Goal: Information Seeking & Learning: Learn about a topic

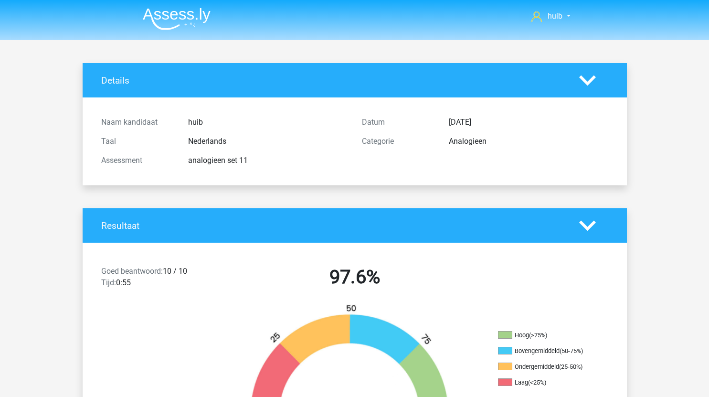
click at [195, 21] on img at bounding box center [177, 19] width 68 height 22
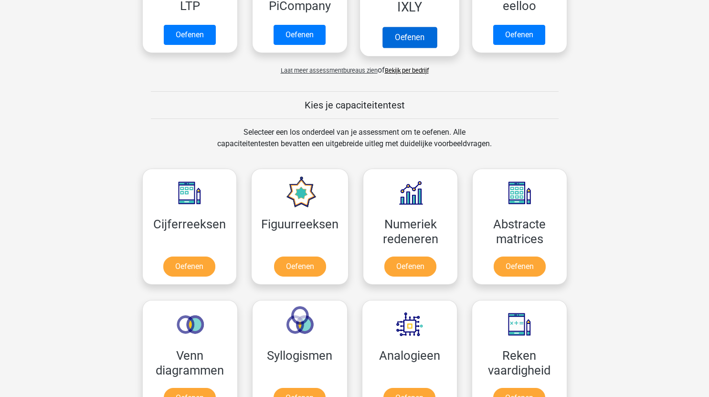
scroll to position [340, 0]
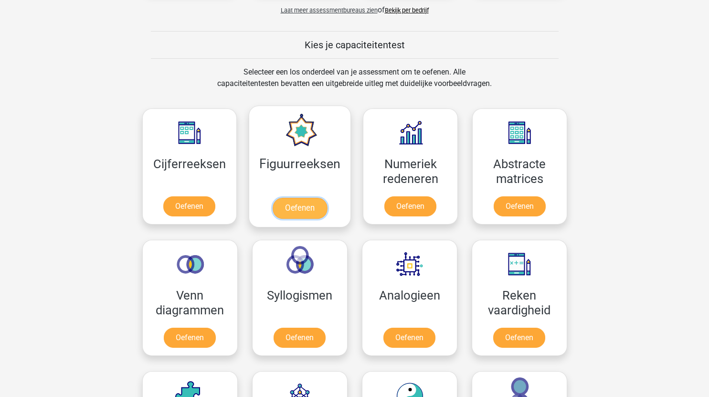
click at [310, 207] on link "Oefenen" at bounding box center [300, 208] width 54 height 21
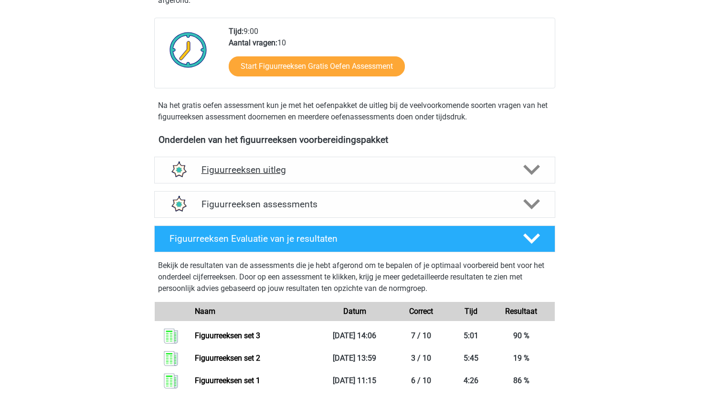
scroll to position [229, 0]
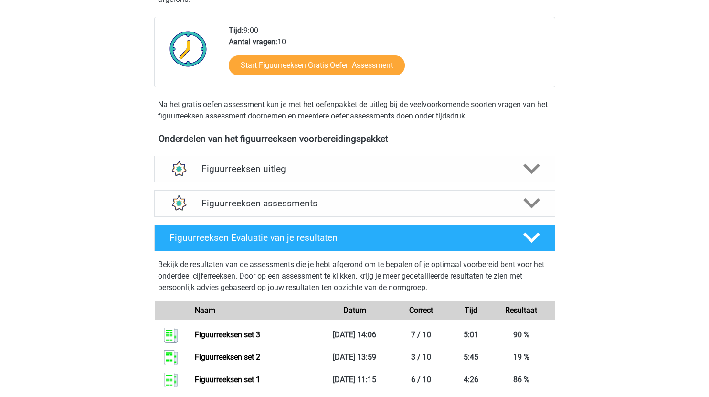
click at [369, 192] on div "Figuurreeksen assessments" at bounding box center [354, 203] width 401 height 27
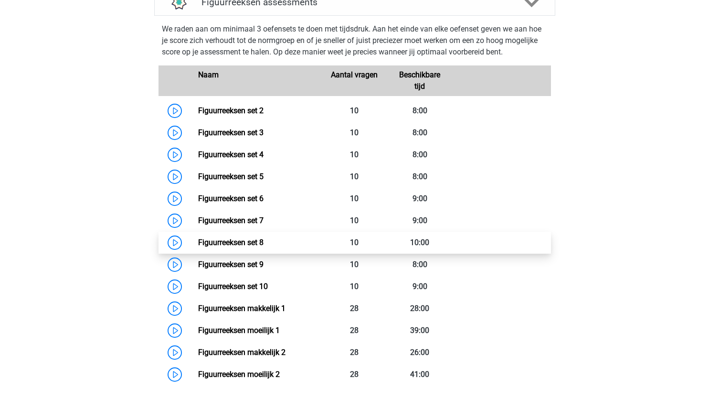
scroll to position [430, 0]
click at [198, 241] on link "Figuurreeksen set 8" at bounding box center [230, 241] width 65 height 9
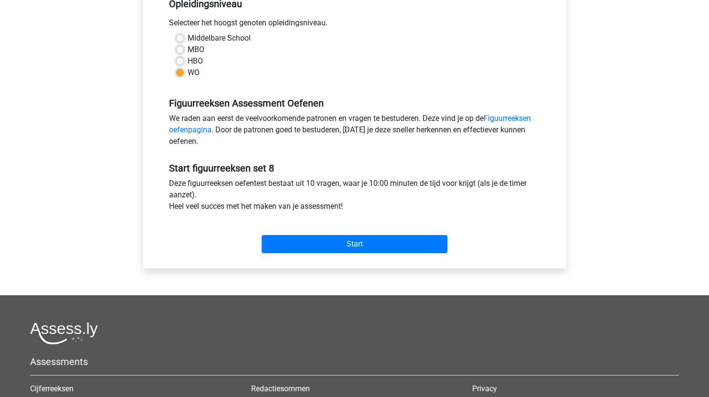
scroll to position [216, 0]
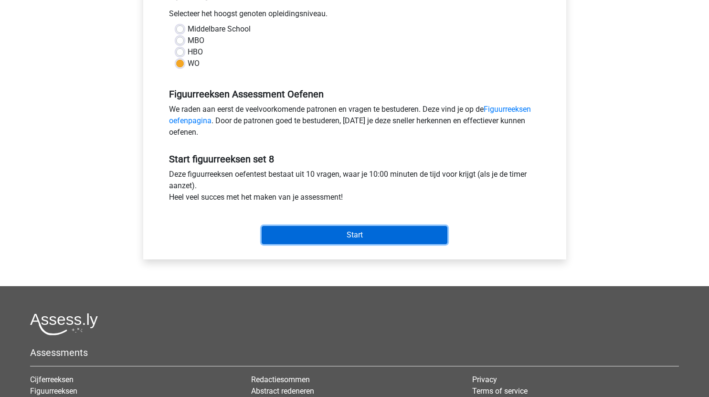
click at [402, 228] on input "Start" at bounding box center [355, 235] width 186 height 18
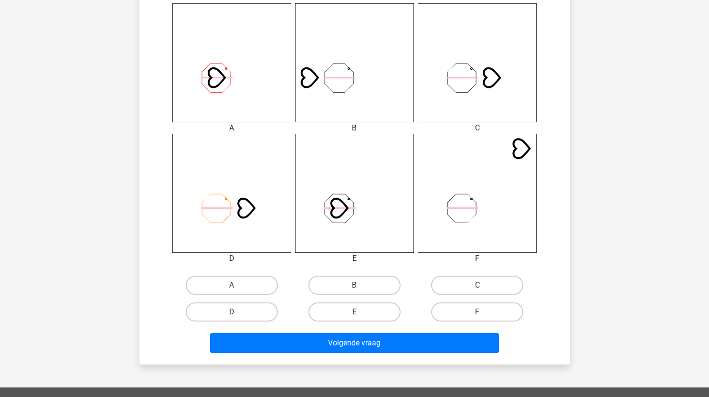
scroll to position [371, 0]
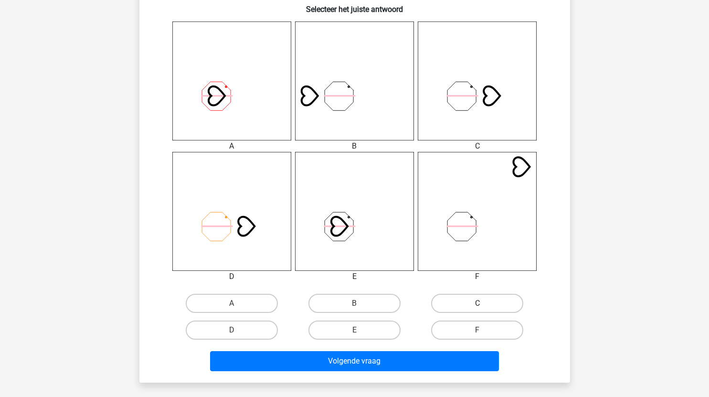
click at [457, 302] on label "C" at bounding box center [477, 303] width 92 height 19
click at [478, 303] on input "C" at bounding box center [481, 306] width 6 height 6
radio input "true"
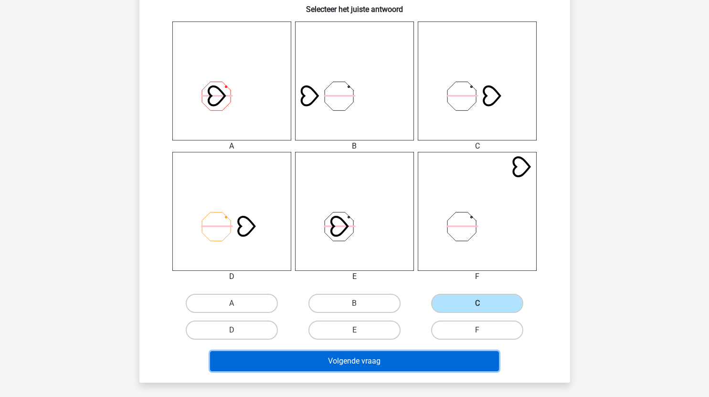
click at [368, 367] on button "Volgende vraag" at bounding box center [354, 361] width 289 height 20
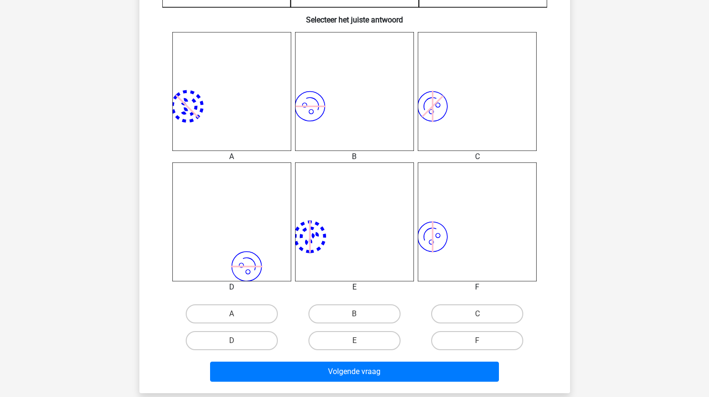
scroll to position [370, 0]
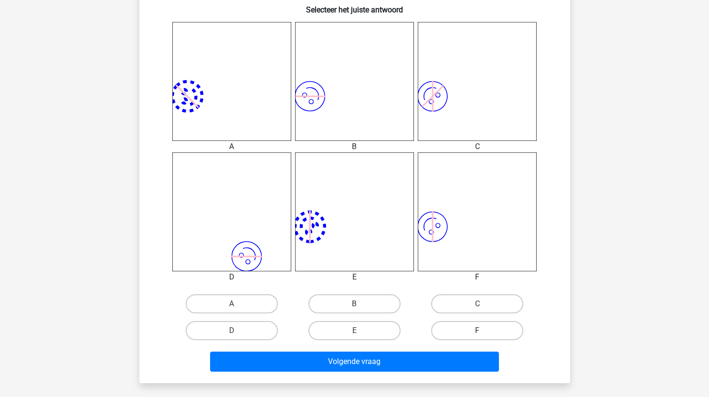
click at [476, 331] on label "F" at bounding box center [477, 330] width 92 height 19
click at [478, 331] on input "F" at bounding box center [481, 334] width 6 height 6
radio input "true"
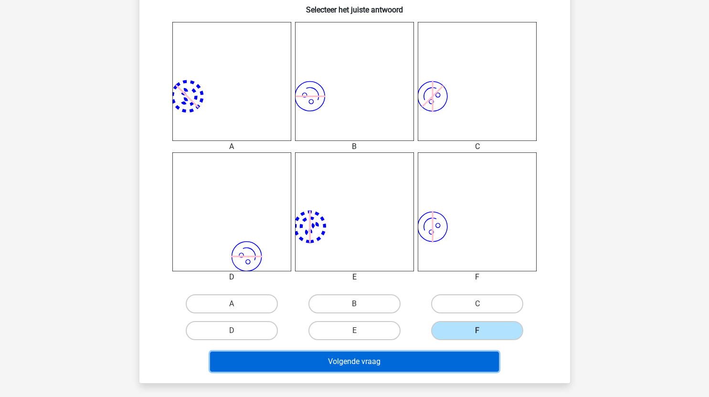
click at [409, 361] on button "Volgende vraag" at bounding box center [354, 362] width 289 height 20
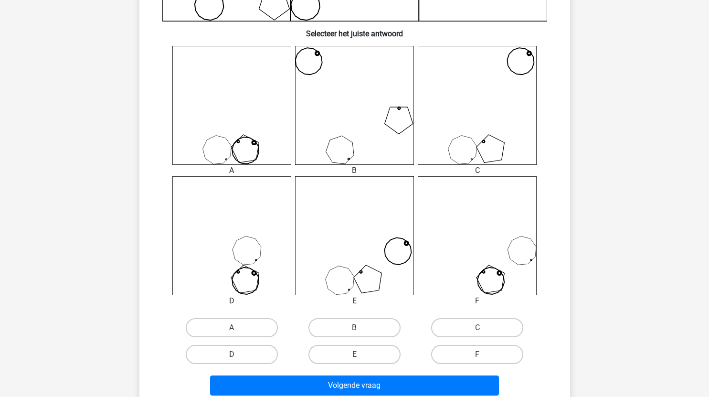
scroll to position [349, 0]
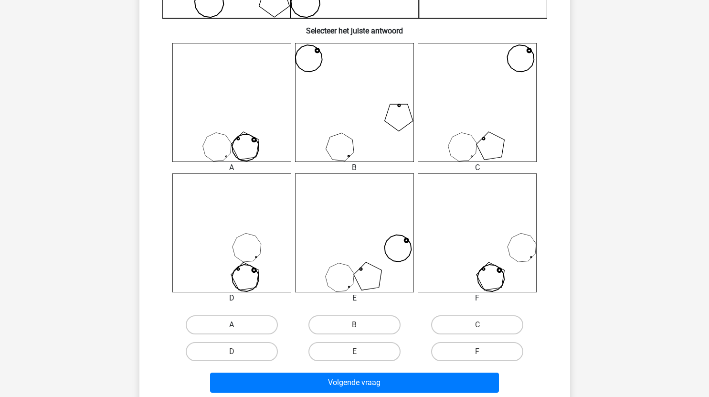
click at [251, 327] on label "A" at bounding box center [232, 324] width 92 height 19
click at [238, 327] on input "A" at bounding box center [235, 328] width 6 height 6
radio input "true"
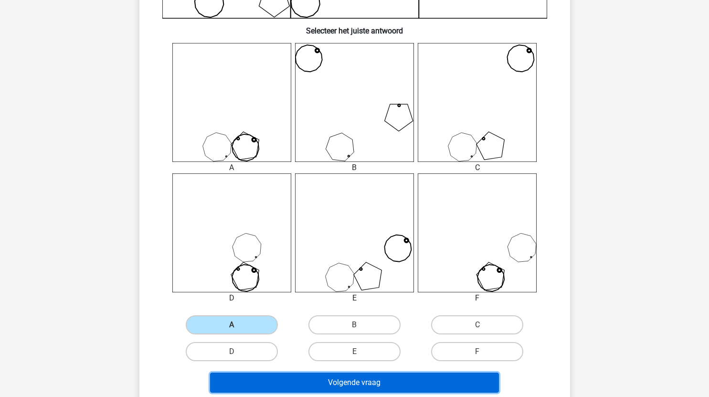
click at [335, 378] on button "Volgende vraag" at bounding box center [354, 383] width 289 height 20
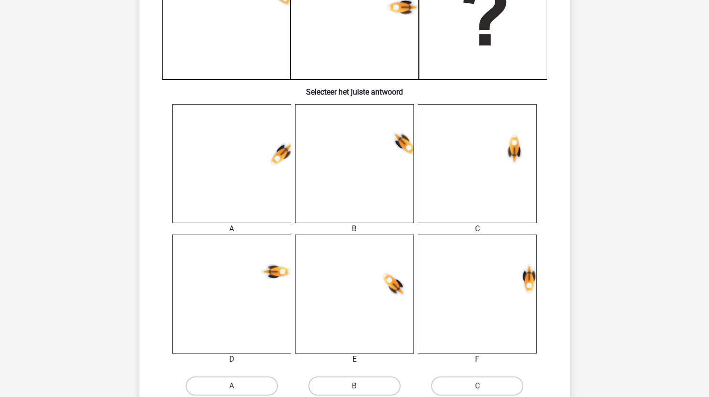
scroll to position [369, 0]
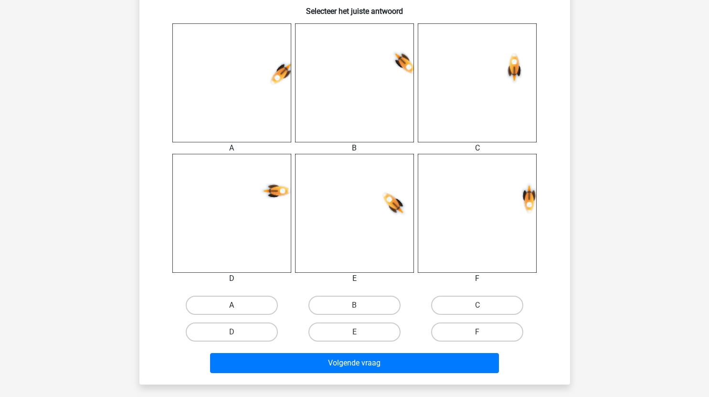
click at [246, 305] on label "A" at bounding box center [232, 305] width 92 height 19
click at [238, 305] on input "A" at bounding box center [235, 308] width 6 height 6
radio input "true"
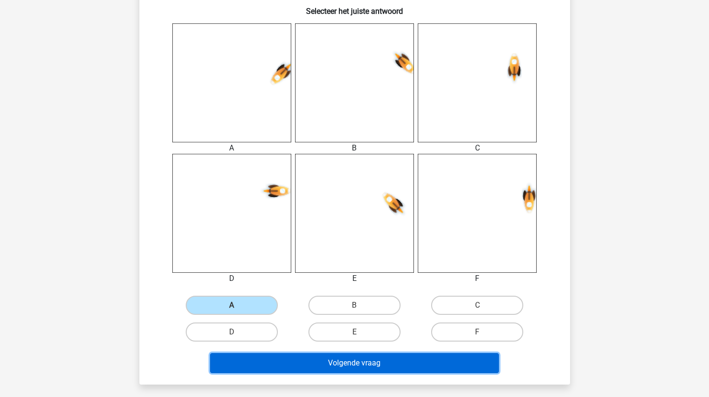
click at [343, 361] on button "Volgende vraag" at bounding box center [354, 363] width 289 height 20
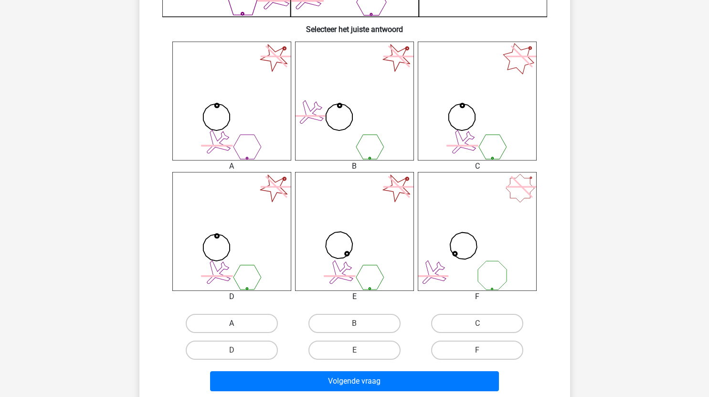
scroll to position [351, 0]
click at [378, 320] on label "B" at bounding box center [355, 322] width 92 height 19
click at [361, 323] on input "B" at bounding box center [357, 326] width 6 height 6
radio input "true"
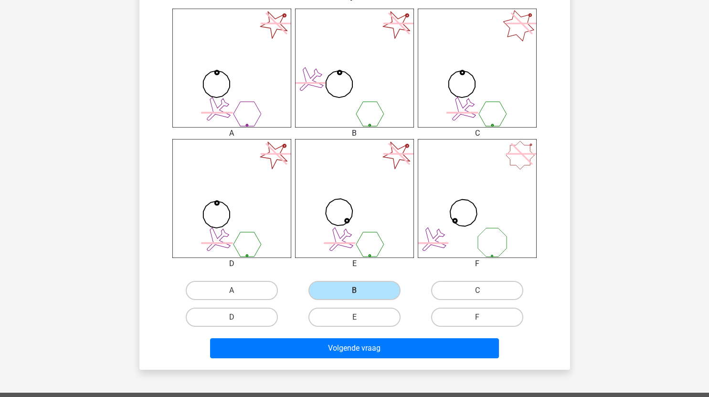
scroll to position [388, 0]
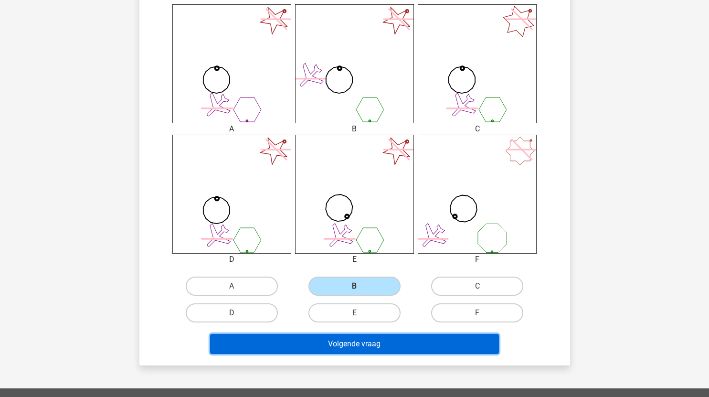
click at [354, 343] on button "Volgende vraag" at bounding box center [354, 344] width 289 height 20
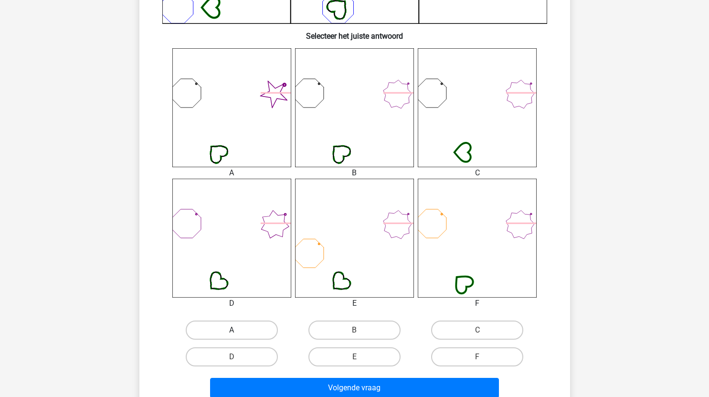
scroll to position [345, 0]
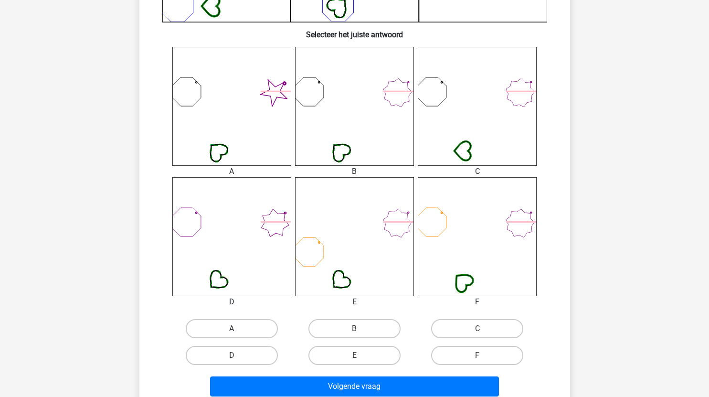
click at [255, 331] on label "A" at bounding box center [232, 328] width 92 height 19
click at [238, 331] on input "A" at bounding box center [235, 332] width 6 height 6
radio input "true"
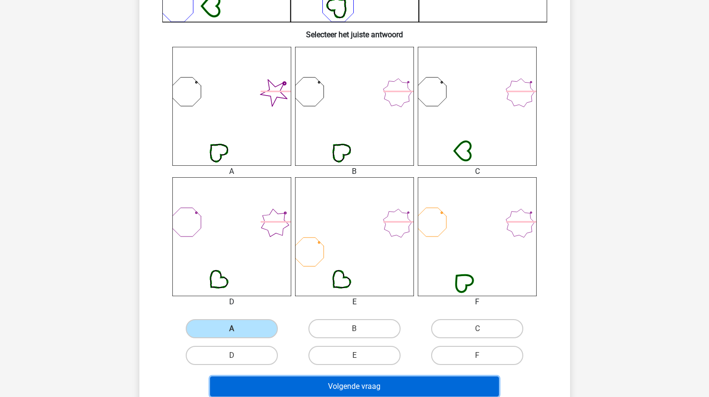
click at [326, 381] on button "Volgende vraag" at bounding box center [354, 386] width 289 height 20
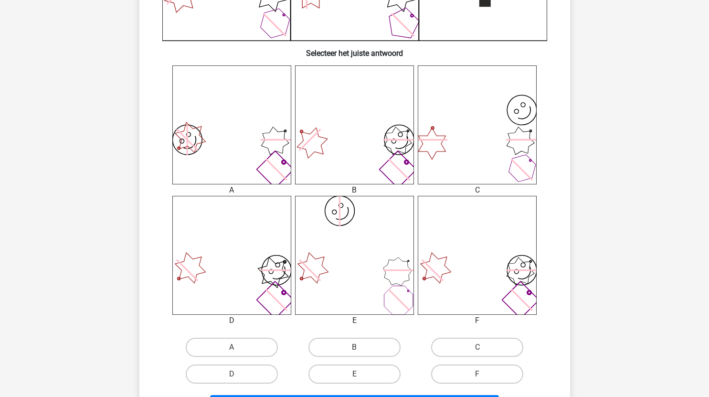
scroll to position [330, 0]
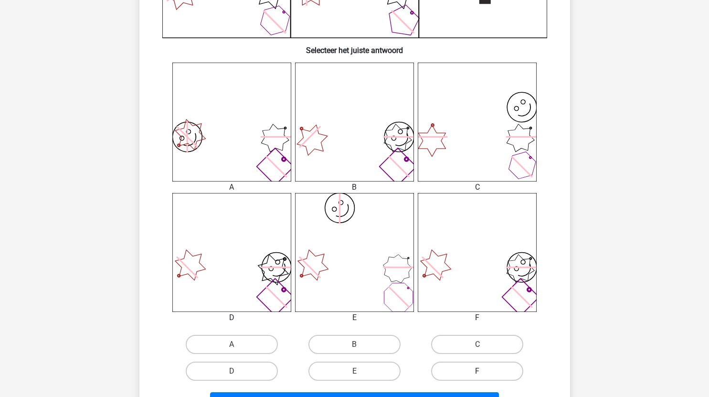
click at [486, 371] on label "F" at bounding box center [477, 371] width 92 height 19
click at [484, 371] on input "F" at bounding box center [481, 374] width 6 height 6
radio input "true"
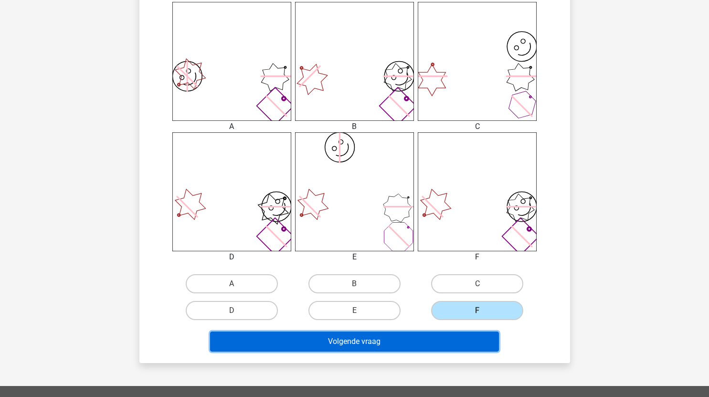
click at [445, 345] on button "Volgende vraag" at bounding box center [354, 342] width 289 height 20
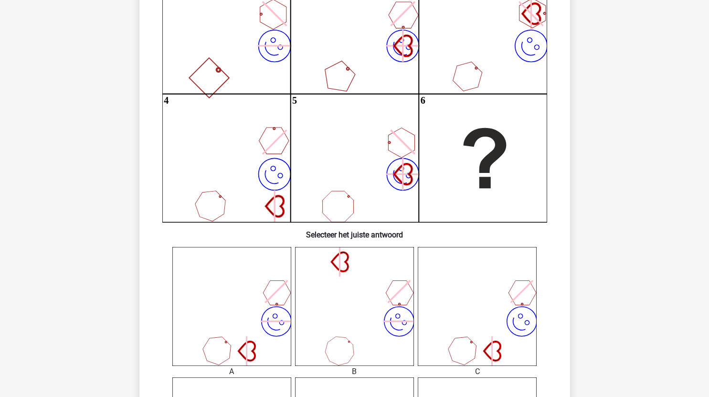
scroll to position [145, 0]
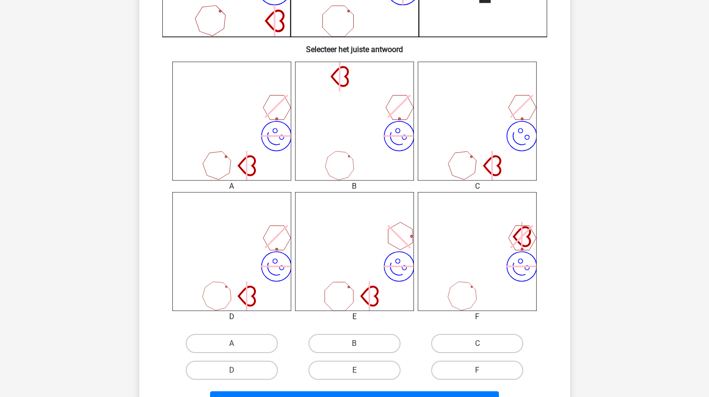
click at [394, 166] on icon "image/svg+xml" at bounding box center [354, 121] width 119 height 119
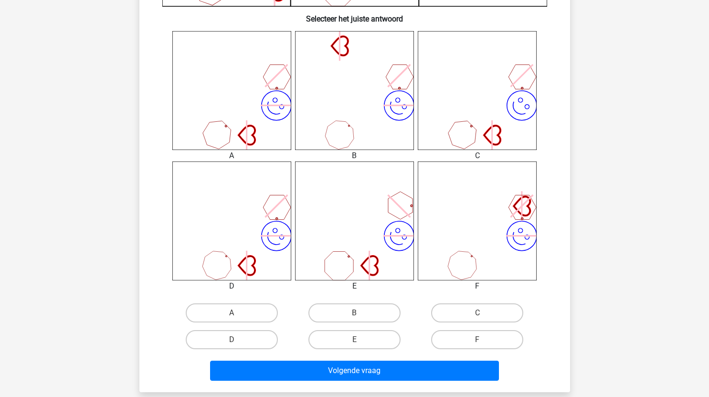
scroll to position [362, 0]
click at [253, 310] on label "A" at bounding box center [232, 312] width 92 height 19
click at [238, 312] on input "A" at bounding box center [235, 315] width 6 height 6
radio input "true"
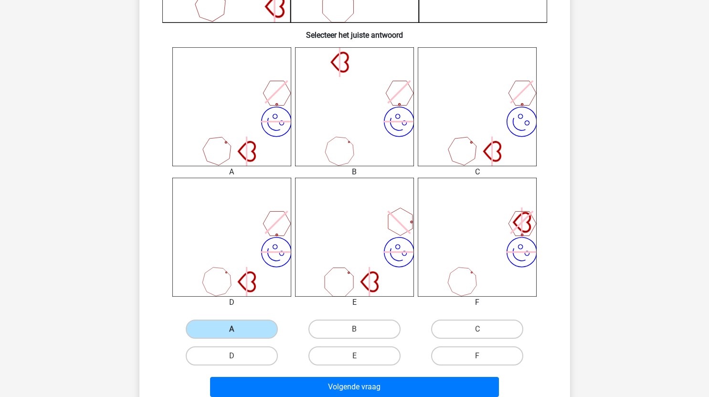
scroll to position [345, 0]
click at [239, 355] on label "D" at bounding box center [232, 355] width 92 height 19
click at [238, 355] on input "D" at bounding box center [235, 358] width 6 height 6
radio input "true"
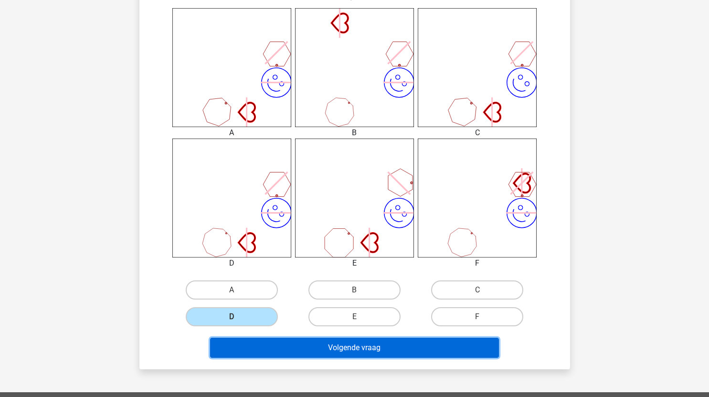
click at [335, 350] on button "Volgende vraag" at bounding box center [354, 348] width 289 height 20
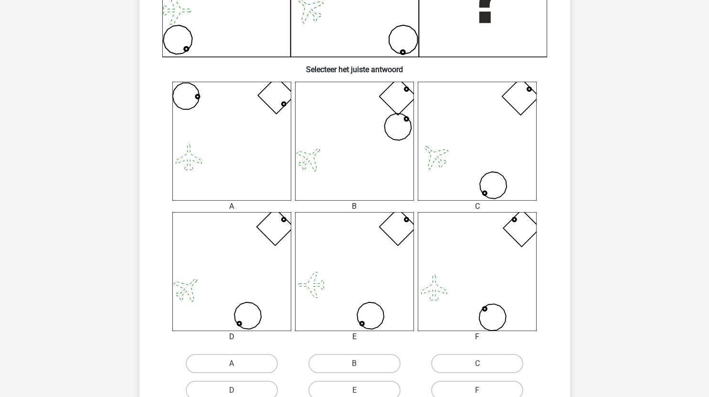
scroll to position [311, 0]
click at [253, 362] on label "A" at bounding box center [232, 362] width 92 height 19
click at [238, 363] on input "A" at bounding box center [235, 366] width 6 height 6
radio input "true"
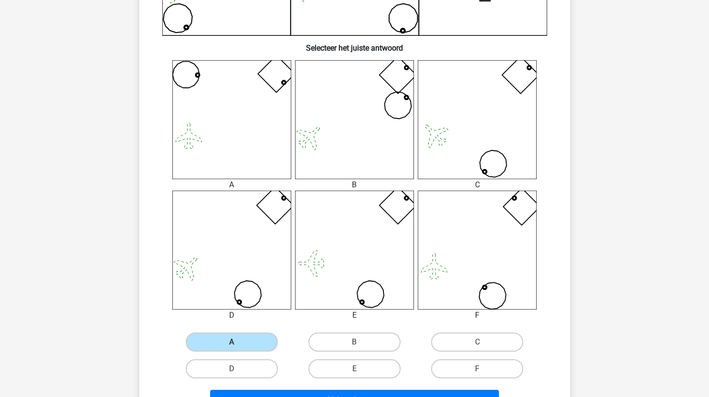
scroll to position [334, 0]
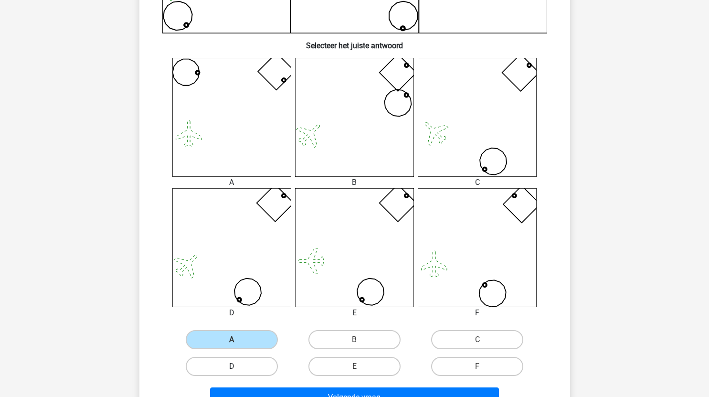
click at [253, 367] on label "D" at bounding box center [232, 366] width 92 height 19
click at [238, 367] on input "D" at bounding box center [235, 369] width 6 height 6
radio input "true"
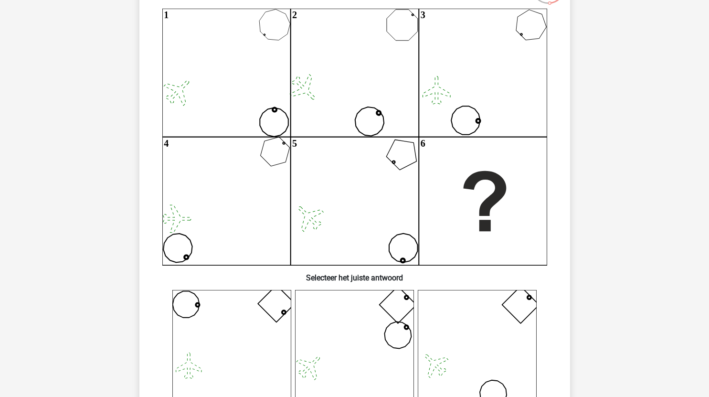
scroll to position [103, 0]
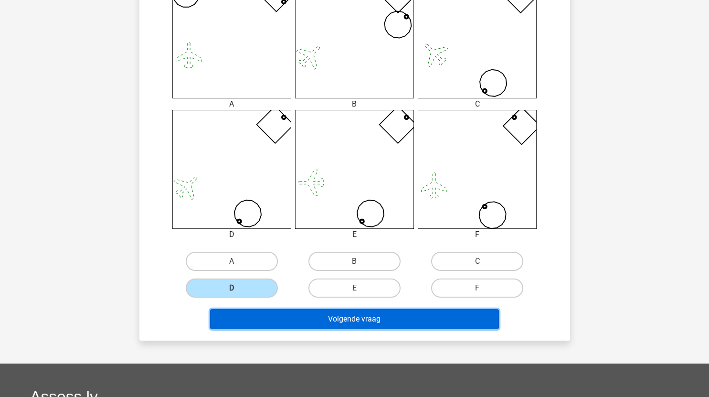
click at [322, 328] on button "Volgende vraag" at bounding box center [354, 319] width 289 height 20
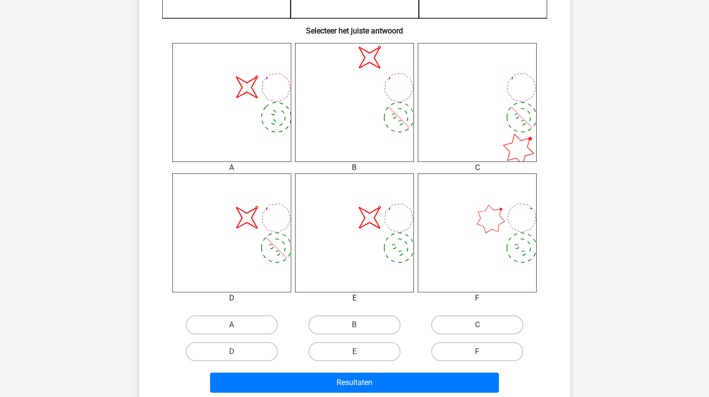
scroll to position [350, 0]
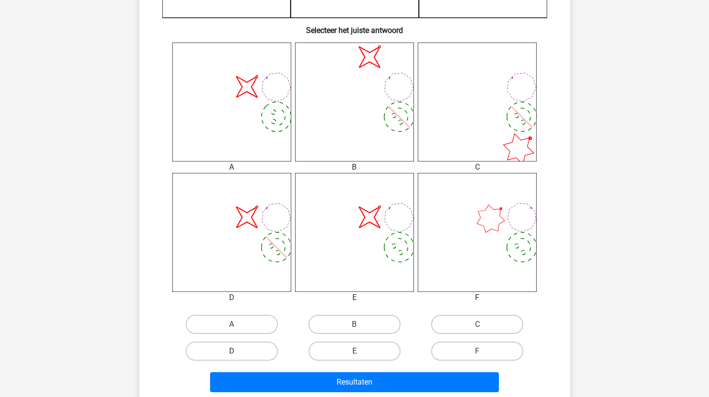
click at [242, 353] on label "D" at bounding box center [232, 351] width 92 height 19
click at [238, 353] on input "D" at bounding box center [235, 354] width 6 height 6
radio input "true"
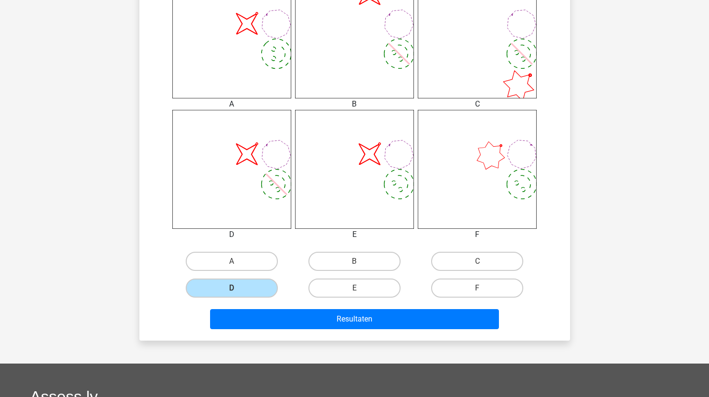
scroll to position [414, 0]
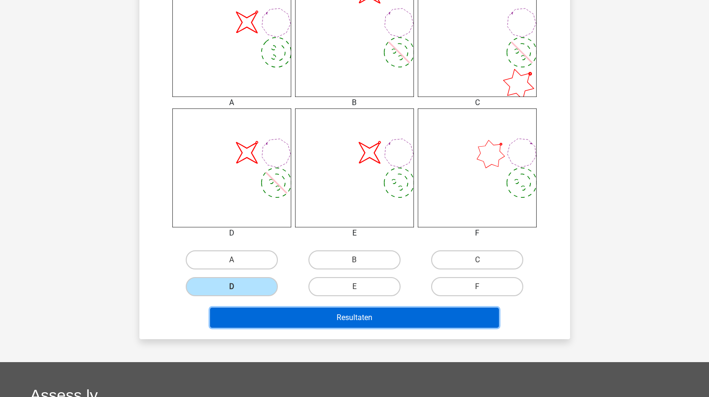
click at [345, 320] on button "Resultaten" at bounding box center [354, 318] width 289 height 20
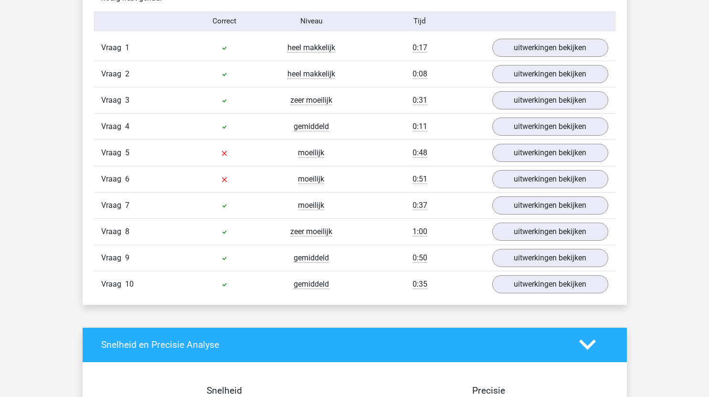
scroll to position [630, 0]
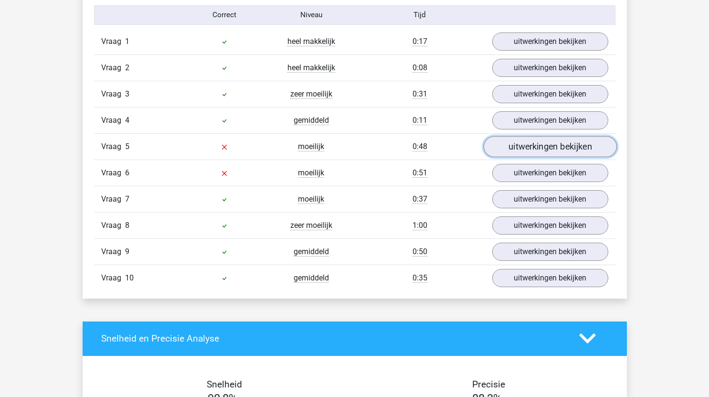
click at [510, 142] on link "uitwerkingen bekijken" at bounding box center [549, 146] width 133 height 21
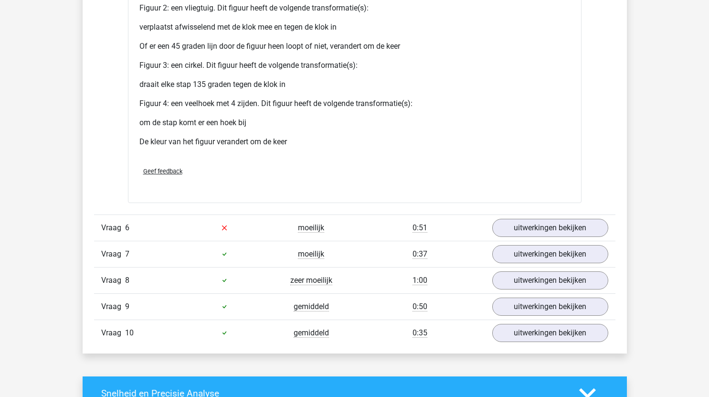
scroll to position [1503, 0]
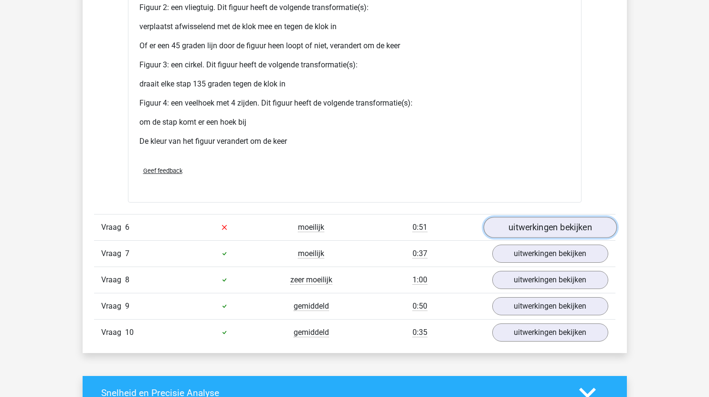
click at [513, 224] on link "uitwerkingen bekijken" at bounding box center [549, 227] width 133 height 21
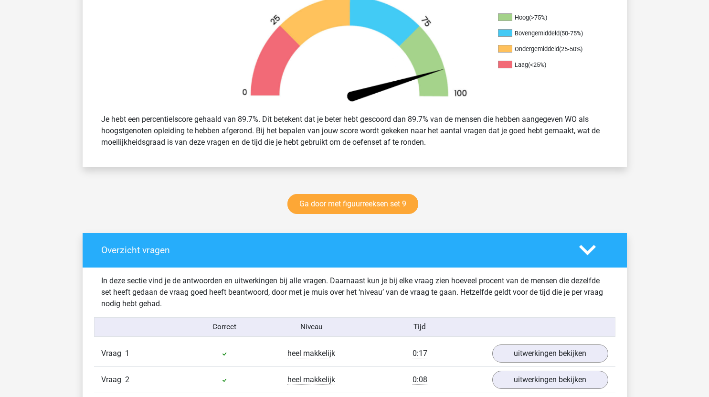
scroll to position [323, 0]
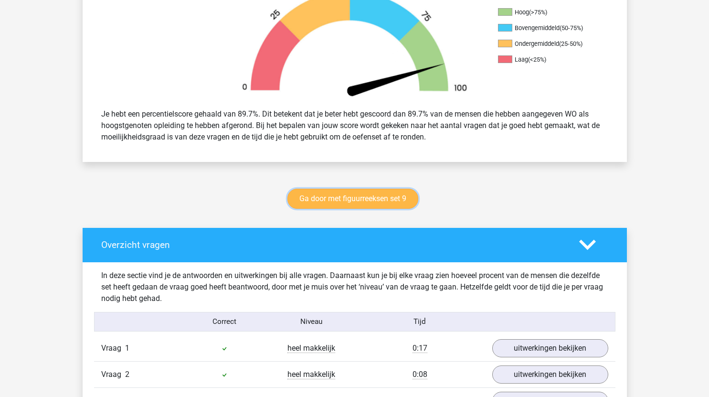
click at [353, 194] on link "Ga door met figuurreeksen set 9" at bounding box center [353, 199] width 131 height 20
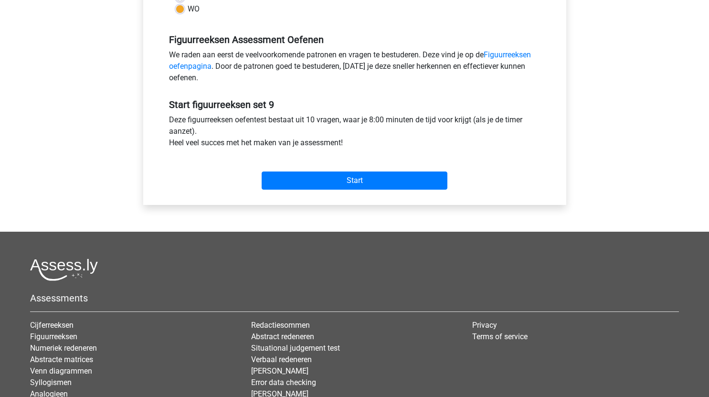
scroll to position [302, 0]
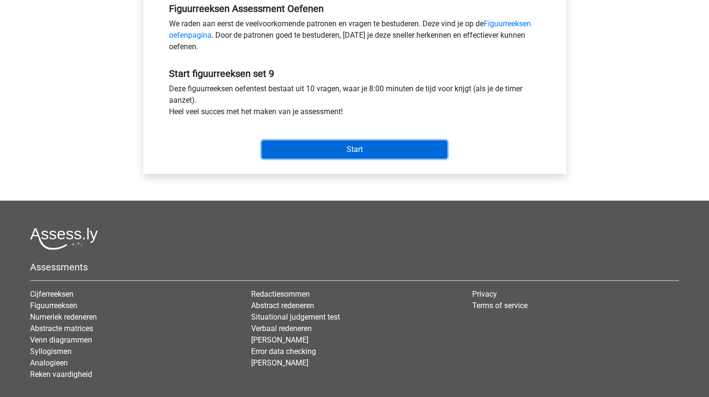
click at [386, 152] on input "Start" at bounding box center [355, 149] width 186 height 18
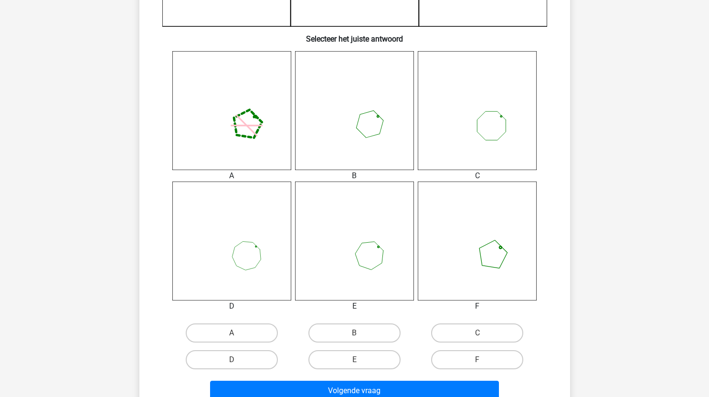
scroll to position [344, 0]
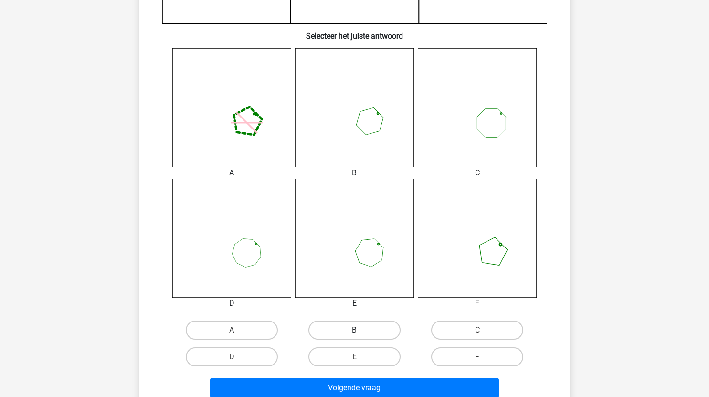
click at [368, 327] on label "B" at bounding box center [355, 330] width 92 height 19
click at [361, 330] on input "B" at bounding box center [357, 333] width 6 height 6
radio input "true"
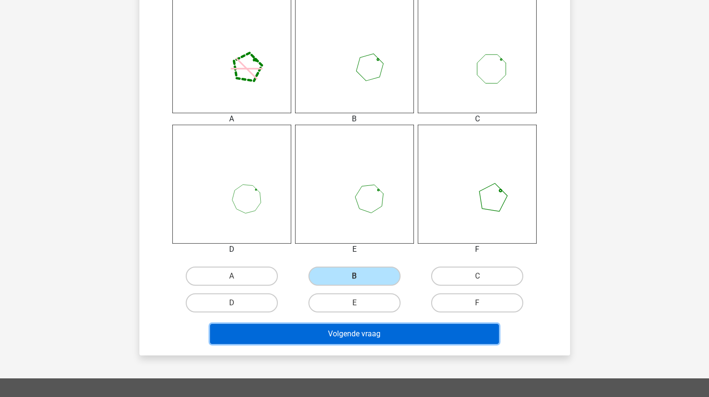
click at [391, 333] on button "Volgende vraag" at bounding box center [354, 334] width 289 height 20
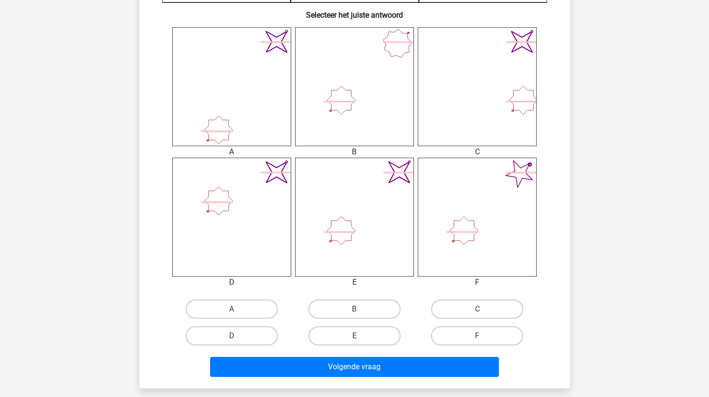
scroll to position [361, 0]
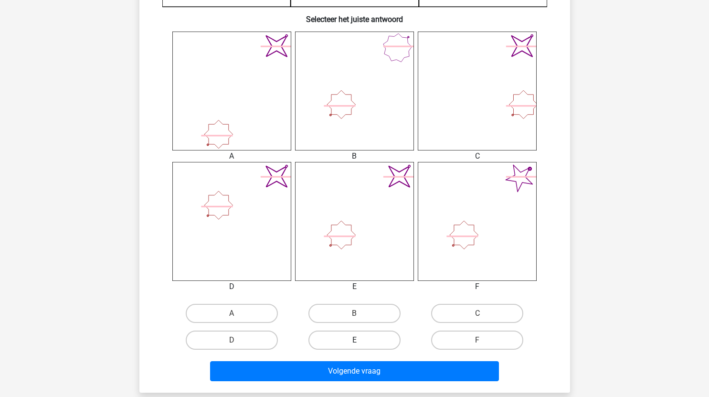
click at [369, 340] on label "E" at bounding box center [355, 340] width 92 height 19
click at [361, 340] on input "E" at bounding box center [357, 343] width 6 height 6
radio input "true"
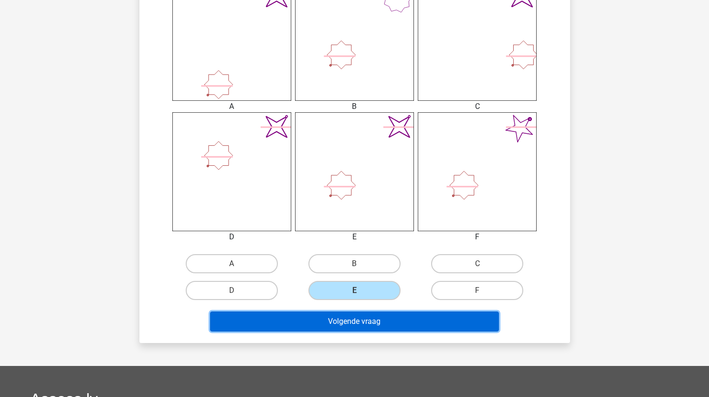
click at [383, 320] on button "Volgende vraag" at bounding box center [354, 321] width 289 height 20
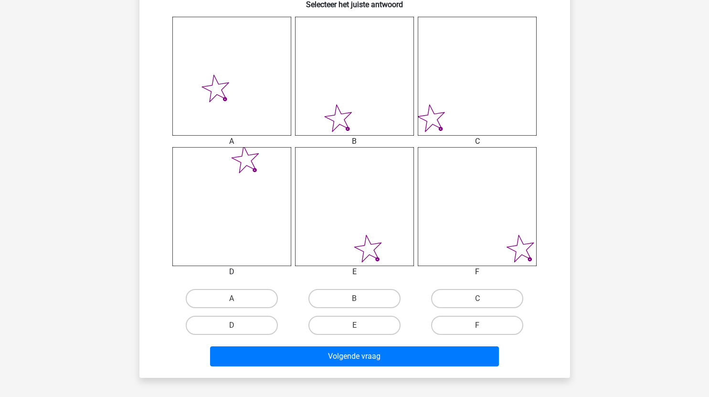
scroll to position [376, 0]
click at [477, 329] on label "F" at bounding box center [477, 324] width 92 height 19
click at [478, 329] on input "F" at bounding box center [481, 328] width 6 height 6
radio input "true"
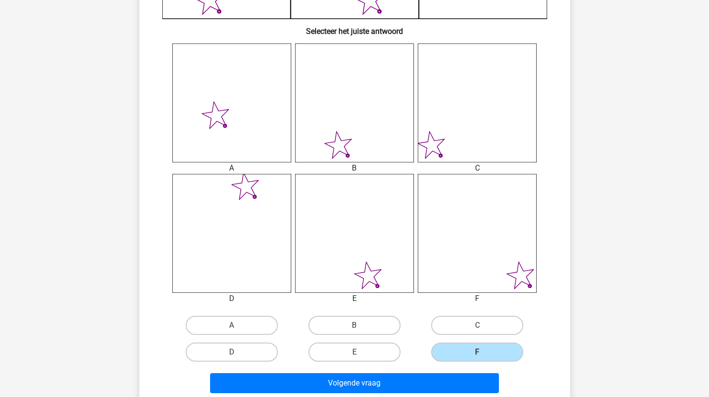
scroll to position [377, 0]
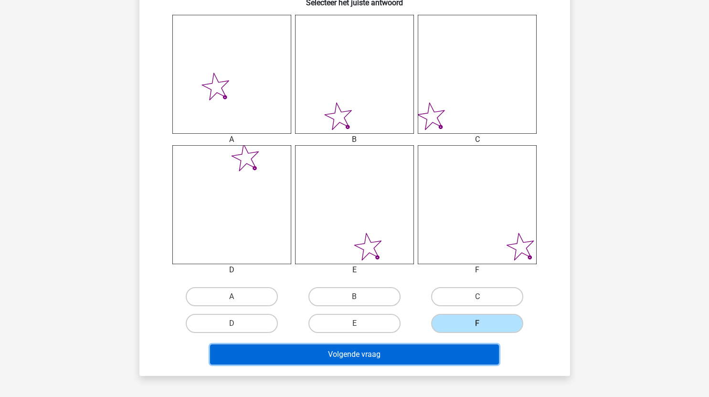
click at [415, 356] on button "Volgende vraag" at bounding box center [354, 354] width 289 height 20
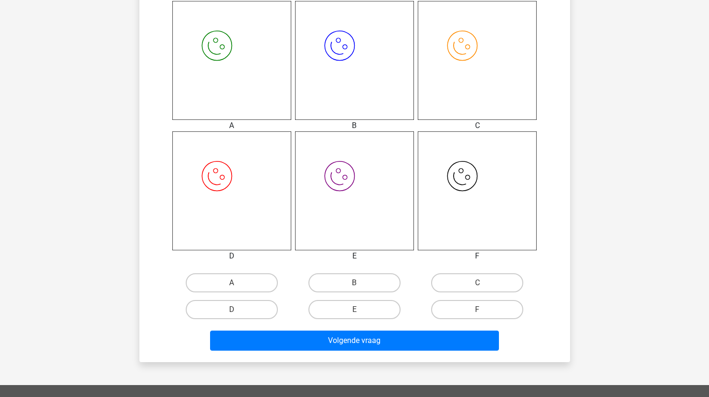
scroll to position [393, 0]
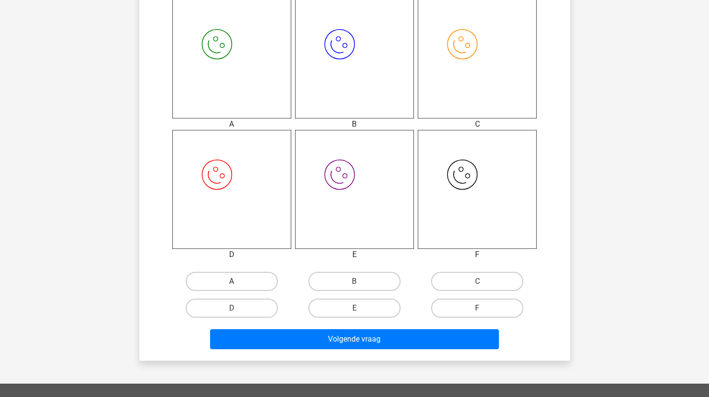
click at [250, 281] on label "A" at bounding box center [232, 281] width 92 height 19
click at [238, 281] on input "A" at bounding box center [235, 284] width 6 height 6
radio input "true"
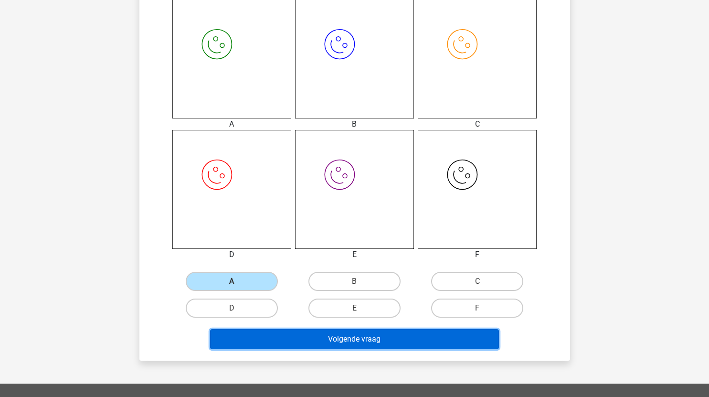
click at [325, 343] on button "Volgende vraag" at bounding box center [354, 339] width 289 height 20
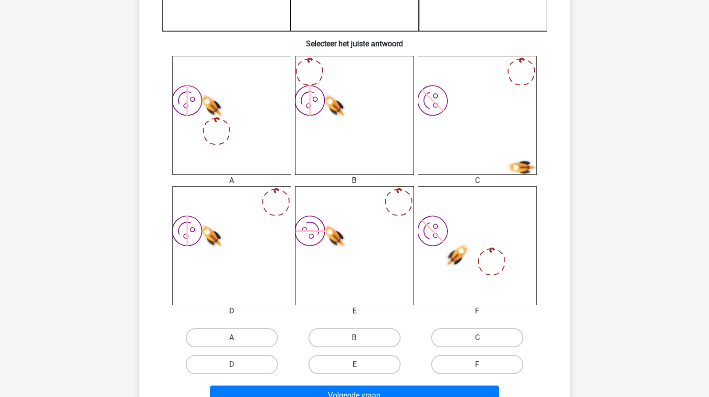
scroll to position [337, 0]
click at [246, 363] on label "D" at bounding box center [232, 363] width 92 height 19
click at [238, 364] on input "D" at bounding box center [235, 367] width 6 height 6
radio input "true"
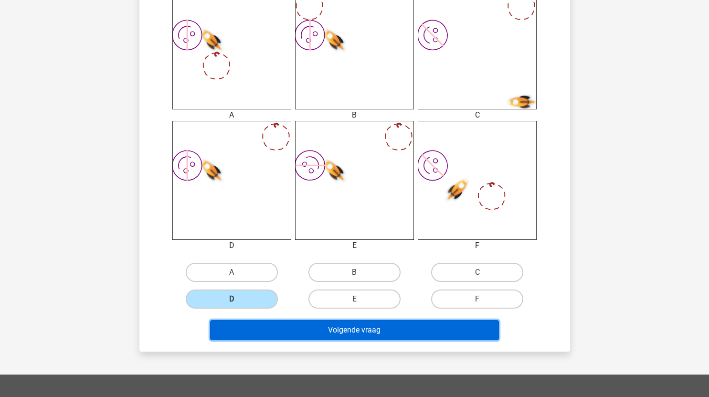
click at [371, 323] on button "Volgende vraag" at bounding box center [354, 330] width 289 height 20
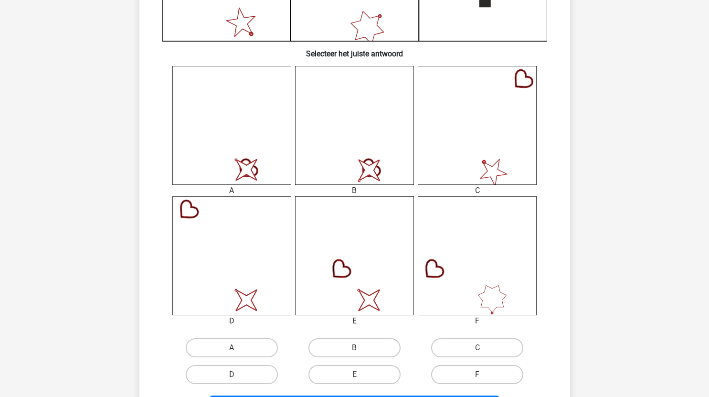
scroll to position [328, 0]
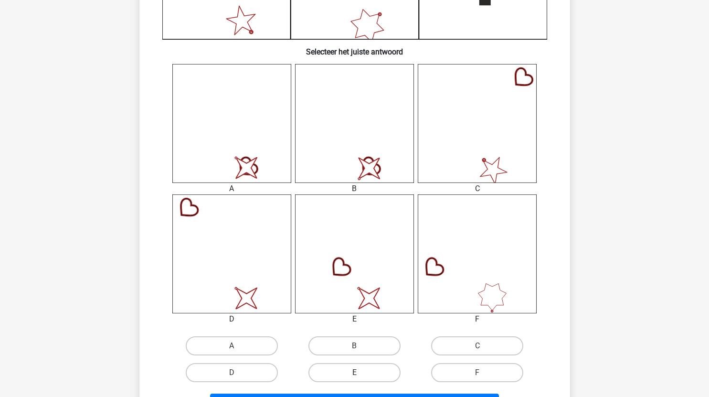
click at [375, 373] on label "E" at bounding box center [355, 372] width 92 height 19
click at [361, 373] on input "E" at bounding box center [357, 376] width 6 height 6
radio input "true"
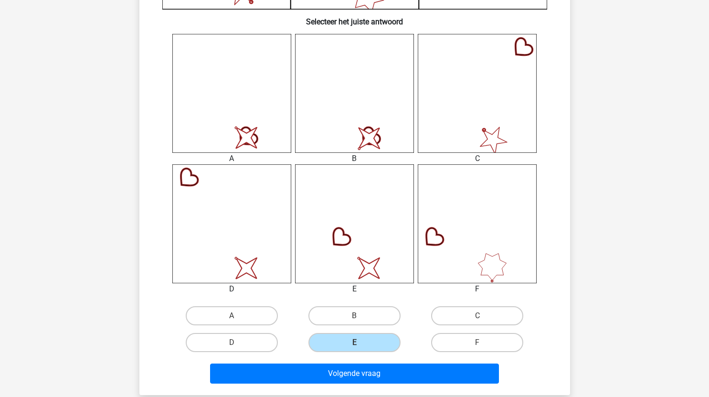
scroll to position [359, 0]
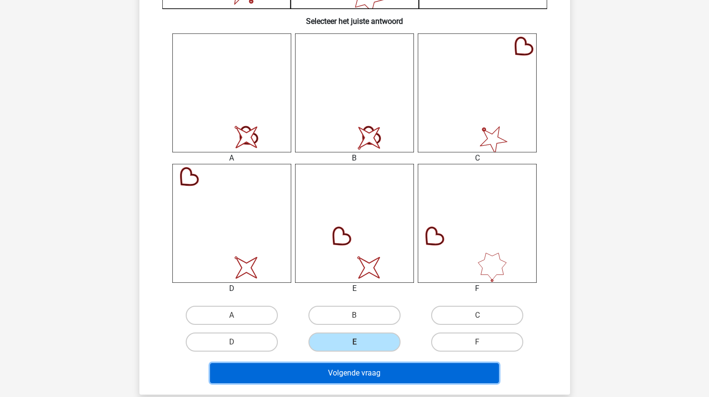
click at [368, 377] on button "Volgende vraag" at bounding box center [354, 373] width 289 height 20
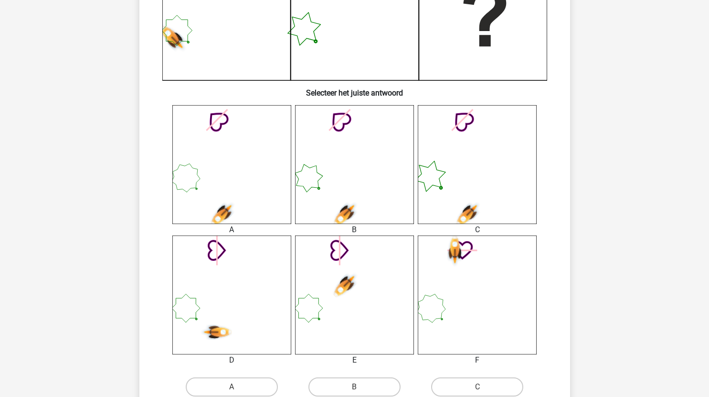
scroll to position [345, 0]
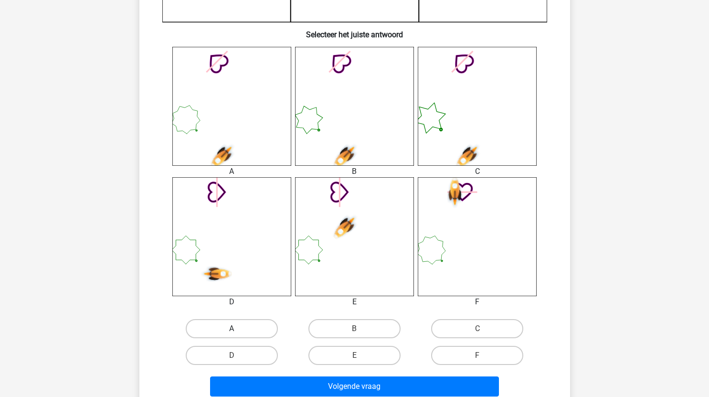
click at [254, 327] on label "A" at bounding box center [232, 328] width 92 height 19
click at [238, 329] on input "A" at bounding box center [235, 332] width 6 height 6
radio input "true"
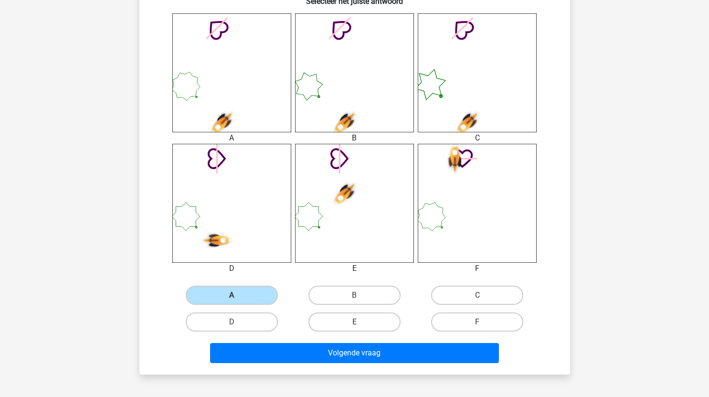
scroll to position [379, 0]
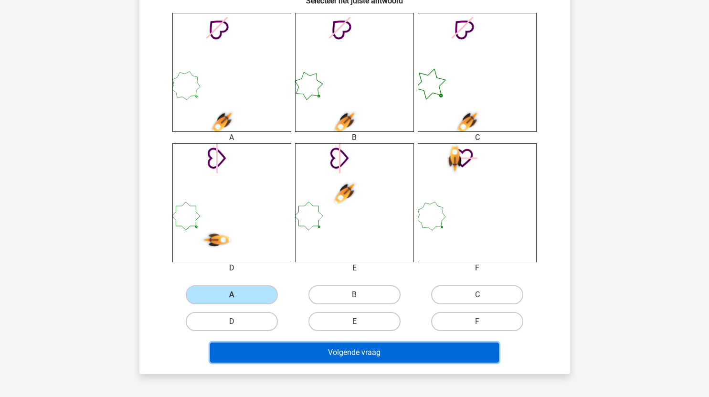
click at [353, 356] on button "Volgende vraag" at bounding box center [354, 352] width 289 height 20
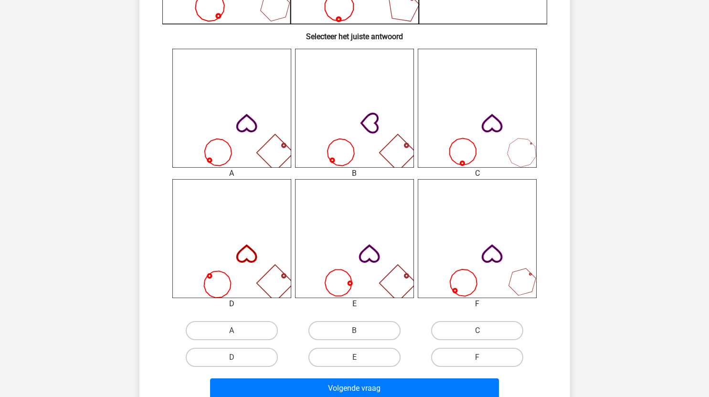
scroll to position [344, 0]
click at [250, 331] on label "A" at bounding box center [232, 330] width 92 height 19
click at [238, 331] on input "A" at bounding box center [235, 333] width 6 height 6
radio input "true"
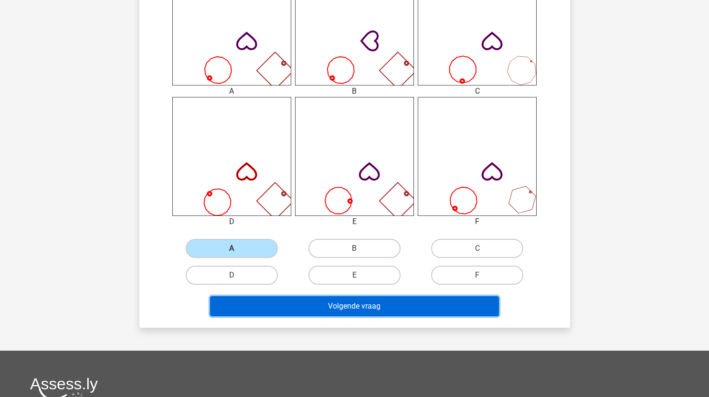
click at [334, 308] on button "Volgende vraag" at bounding box center [354, 306] width 289 height 20
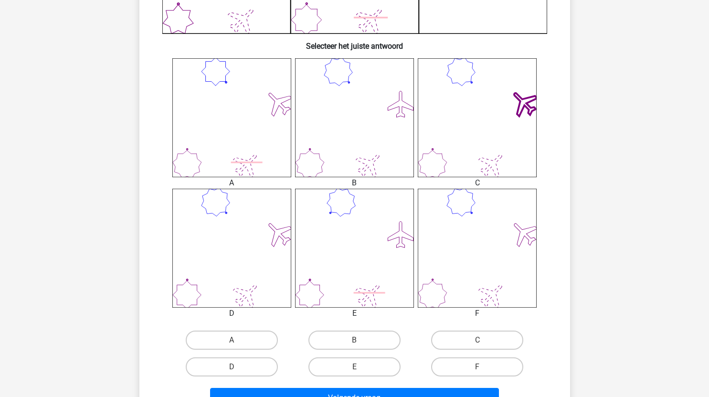
scroll to position [336, 0]
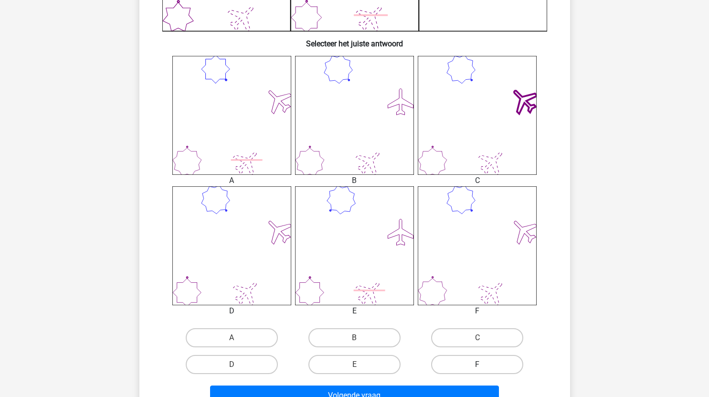
click at [473, 364] on label "F" at bounding box center [477, 364] width 92 height 19
click at [478, 364] on input "F" at bounding box center [481, 367] width 6 height 6
radio input "true"
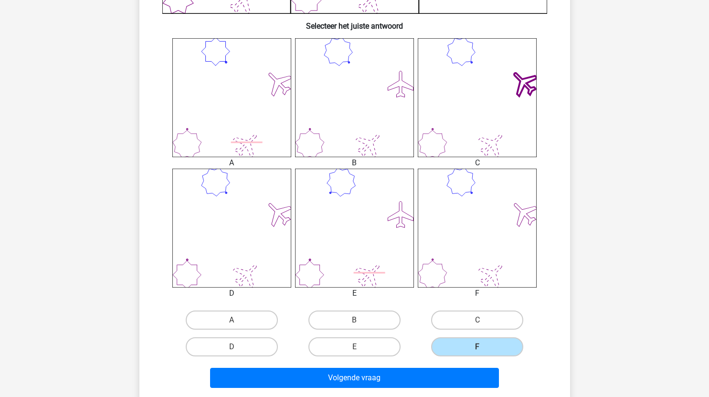
scroll to position [354, 0]
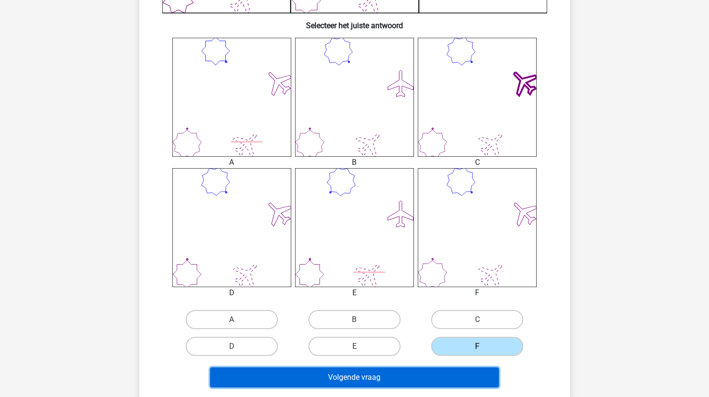
click at [392, 375] on button "Volgende vraag" at bounding box center [354, 377] width 289 height 20
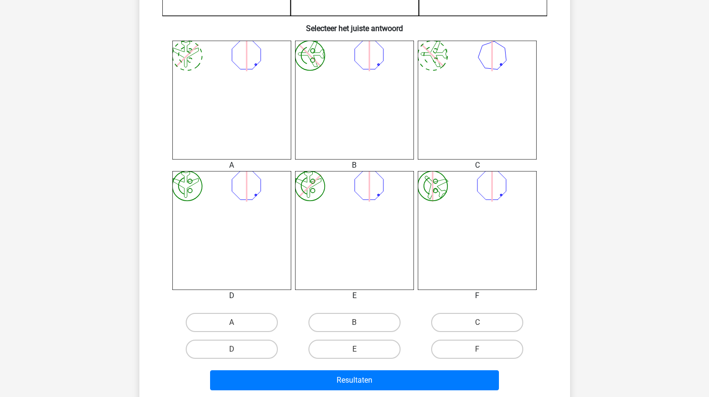
scroll to position [352, 0]
click at [358, 348] on label "E" at bounding box center [355, 348] width 92 height 19
click at [358, 349] on input "E" at bounding box center [357, 352] width 6 height 6
radio input "true"
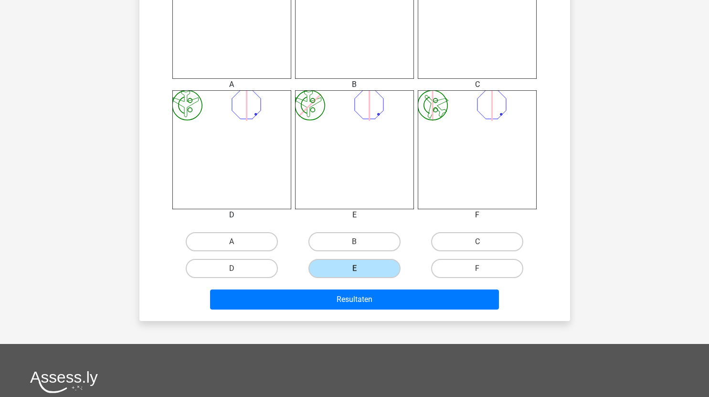
scroll to position [435, 0]
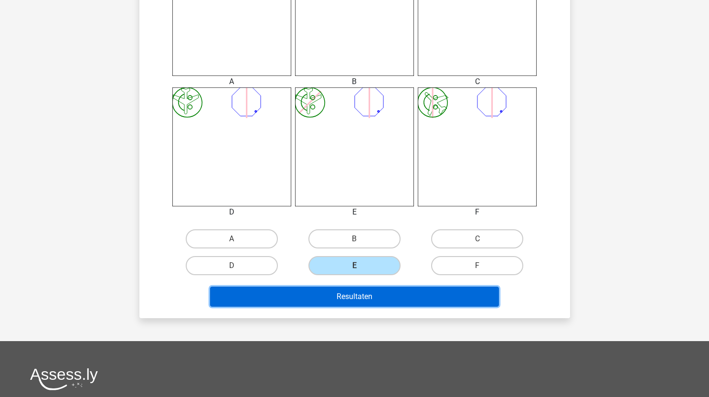
click at [371, 290] on button "Resultaten" at bounding box center [354, 297] width 289 height 20
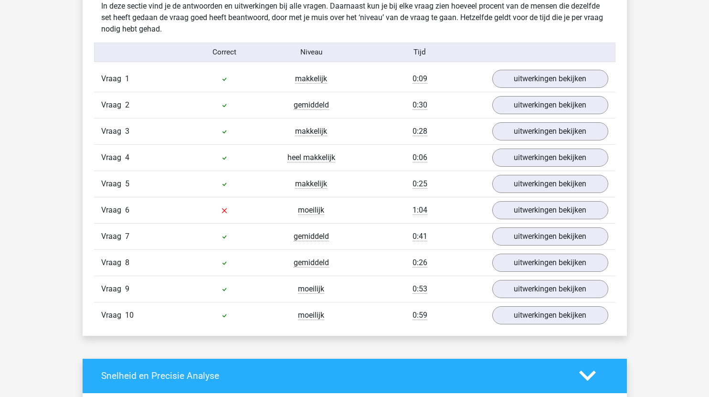
scroll to position [569, 0]
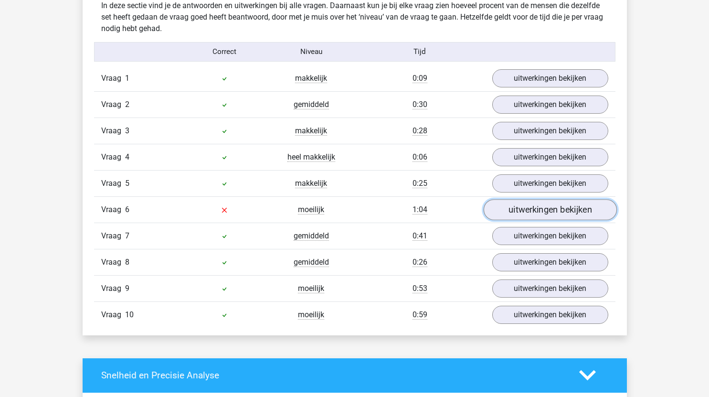
click at [512, 209] on link "uitwerkingen bekijken" at bounding box center [549, 209] width 133 height 21
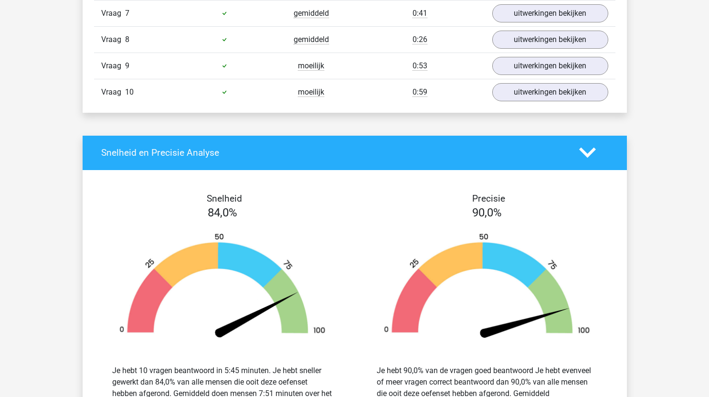
scroll to position [1503, 0]
